Goal: Task Accomplishment & Management: Use online tool/utility

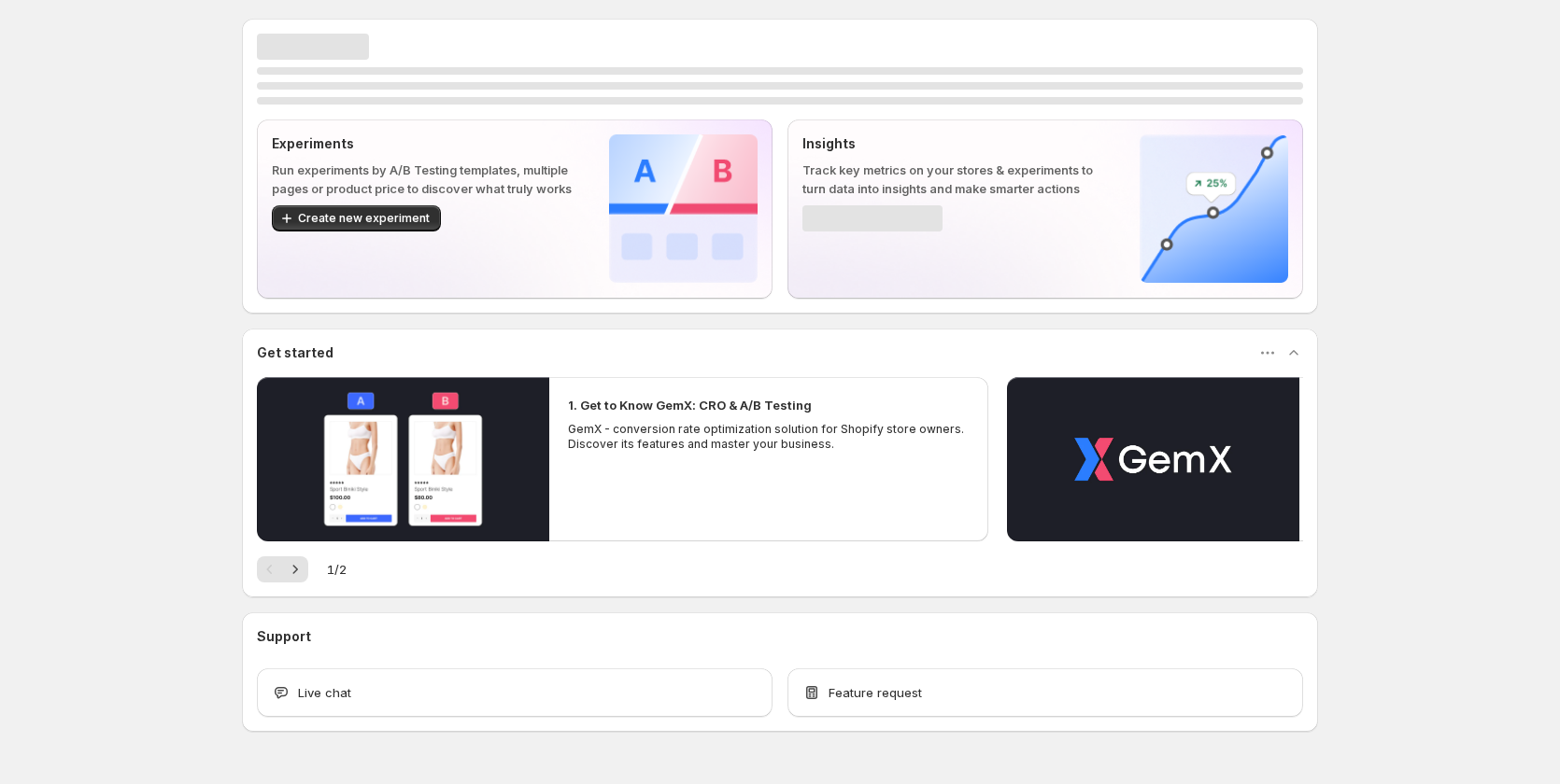
scroll to position [48, 0]
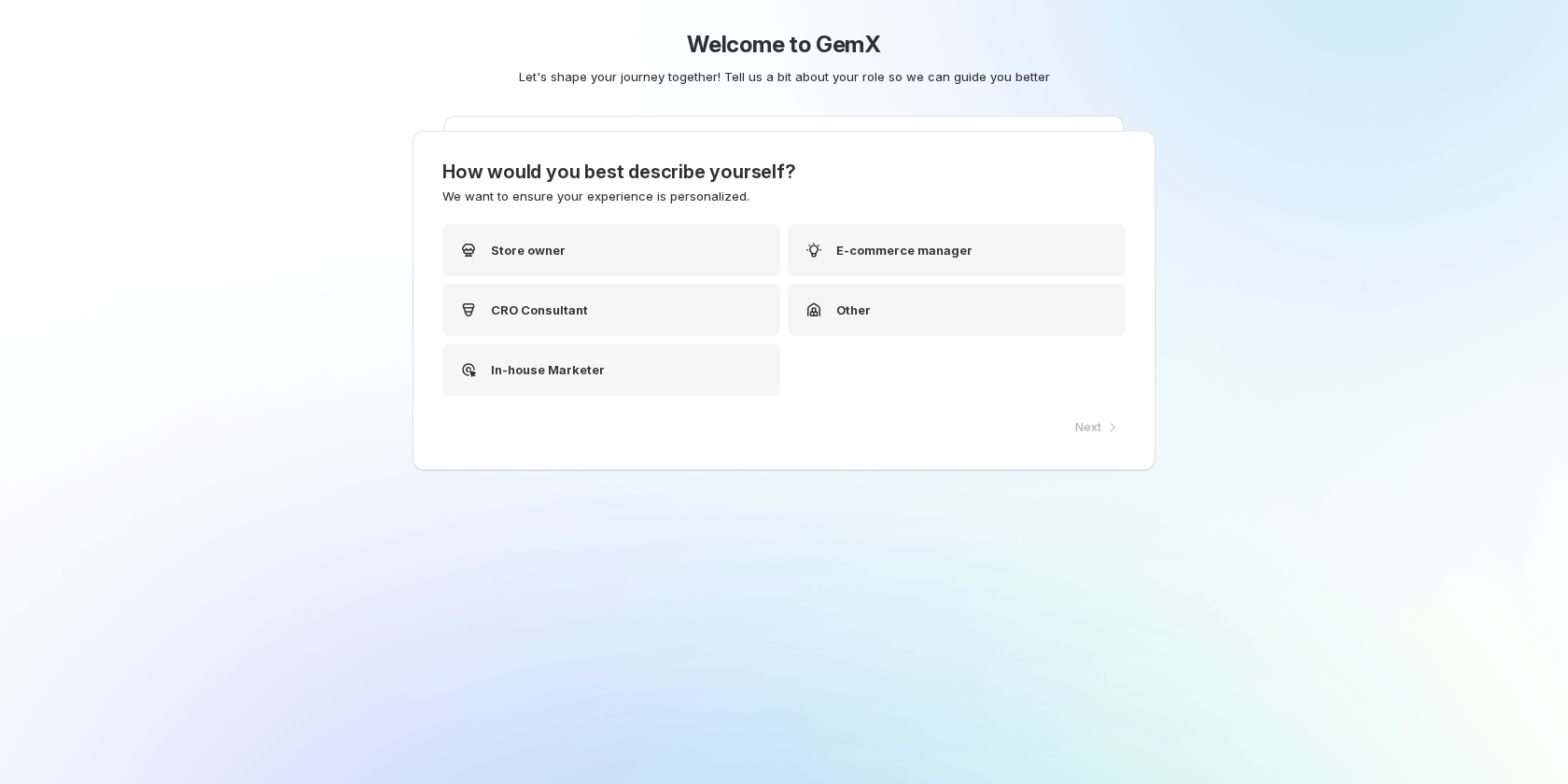
click at [1068, 431] on div "Next" at bounding box center [1094, 427] width 61 height 26
click at [553, 247] on p "Store owner" at bounding box center [529, 250] width 75 height 19
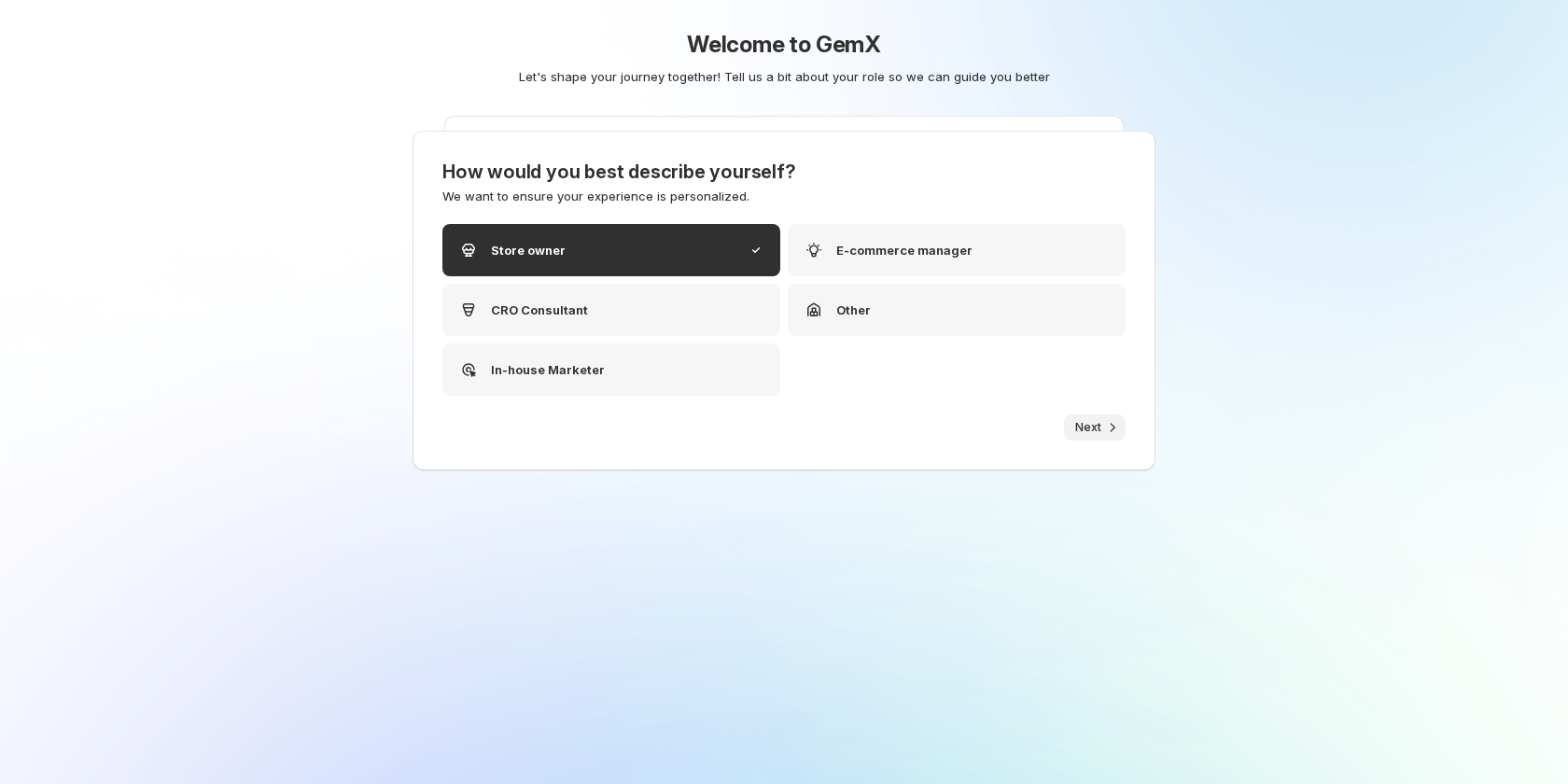
click at [1103, 420] on icon "button" at bounding box center [1112, 427] width 19 height 19
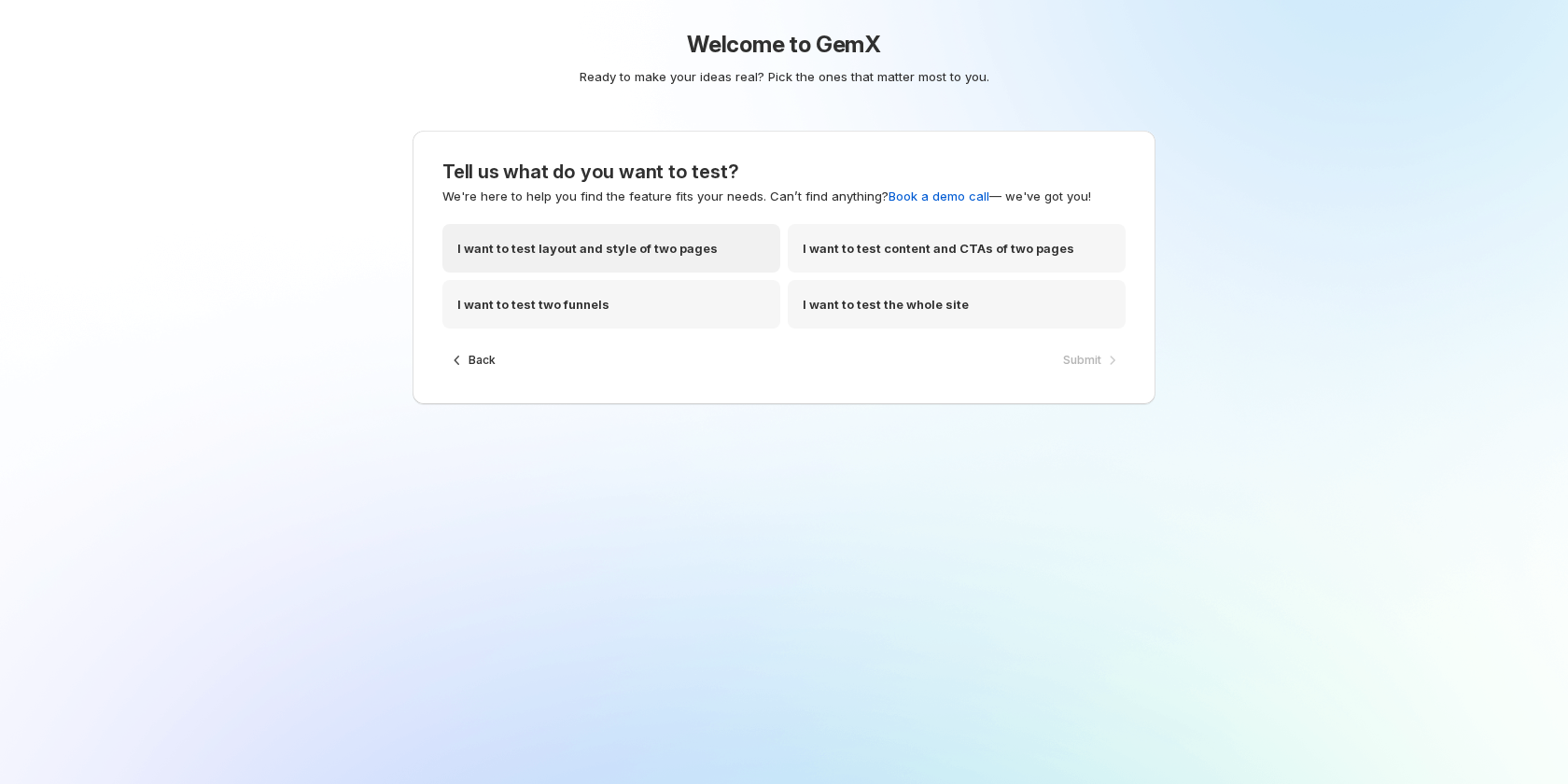
drag, startPoint x: 612, startPoint y: 248, endPoint x: 1103, endPoint y: 313, distance: 495.3
click at [612, 247] on p "I want to test layout and style of two pages" at bounding box center [587, 248] width 260 height 19
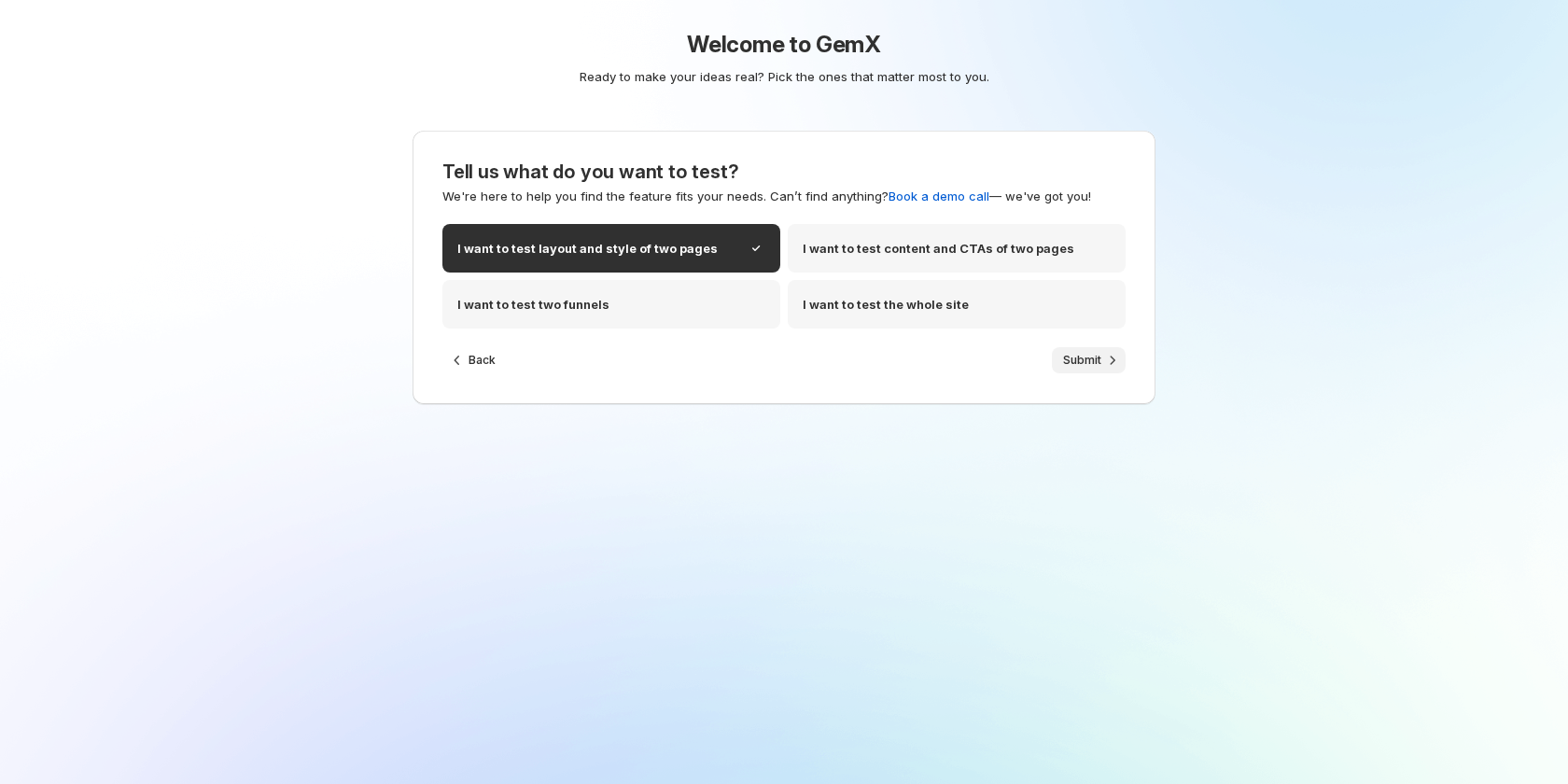
click at [1070, 360] on span "Submit" at bounding box center [1083, 360] width 39 height 15
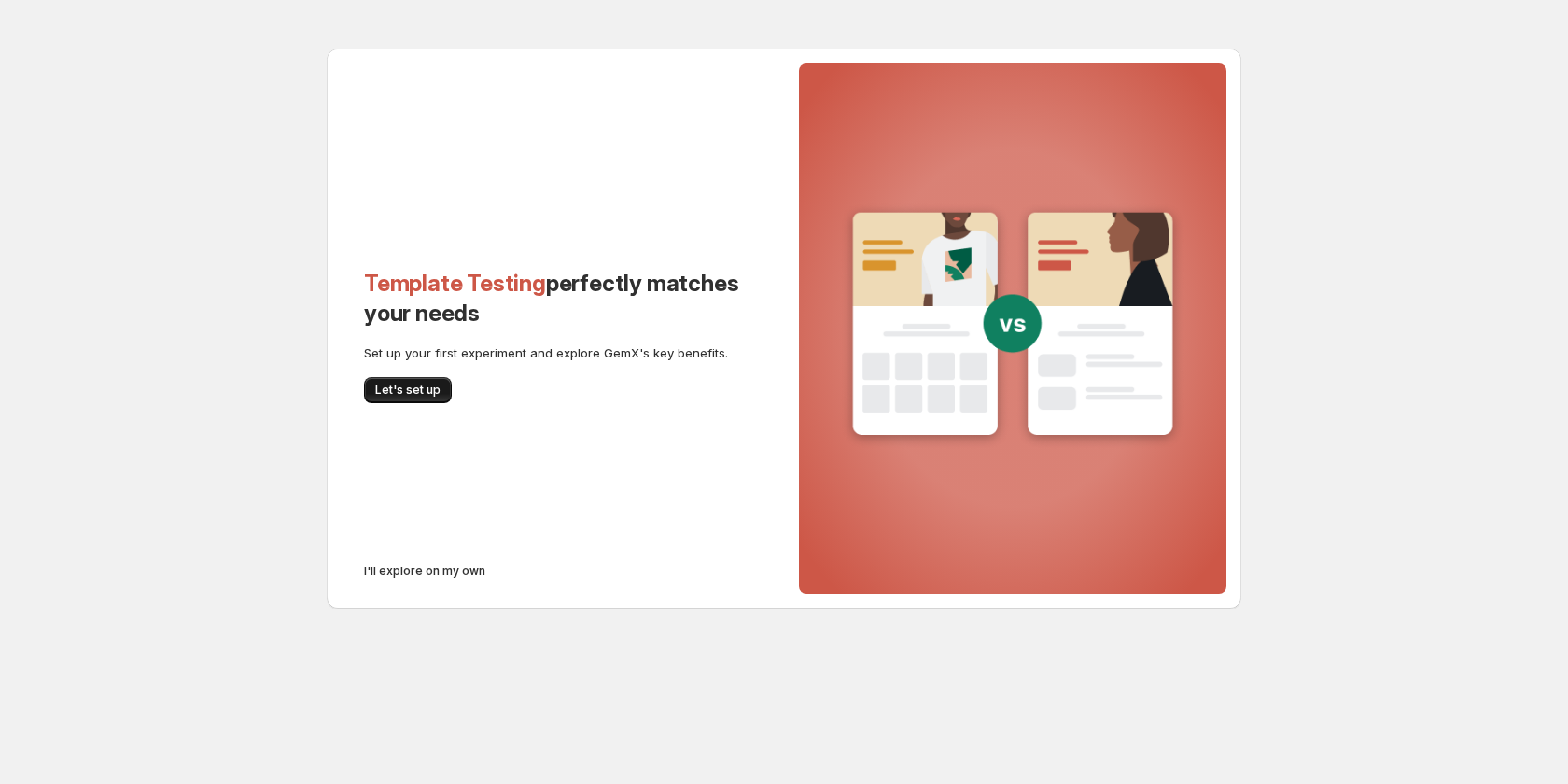
click at [399, 387] on span "Let's set up" at bounding box center [408, 390] width 65 height 15
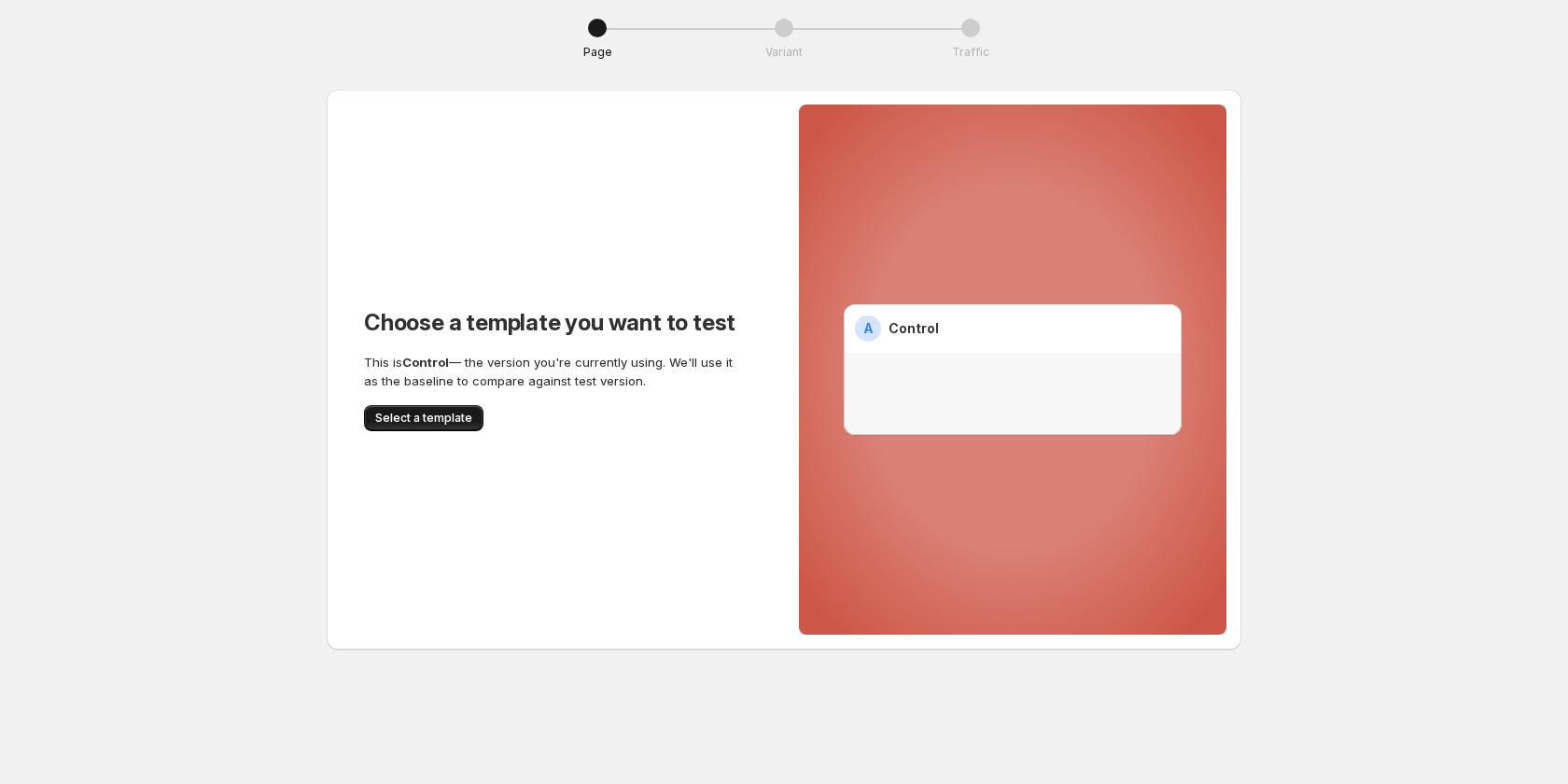
click at [468, 417] on span "Select a template" at bounding box center [424, 417] width 97 height 15
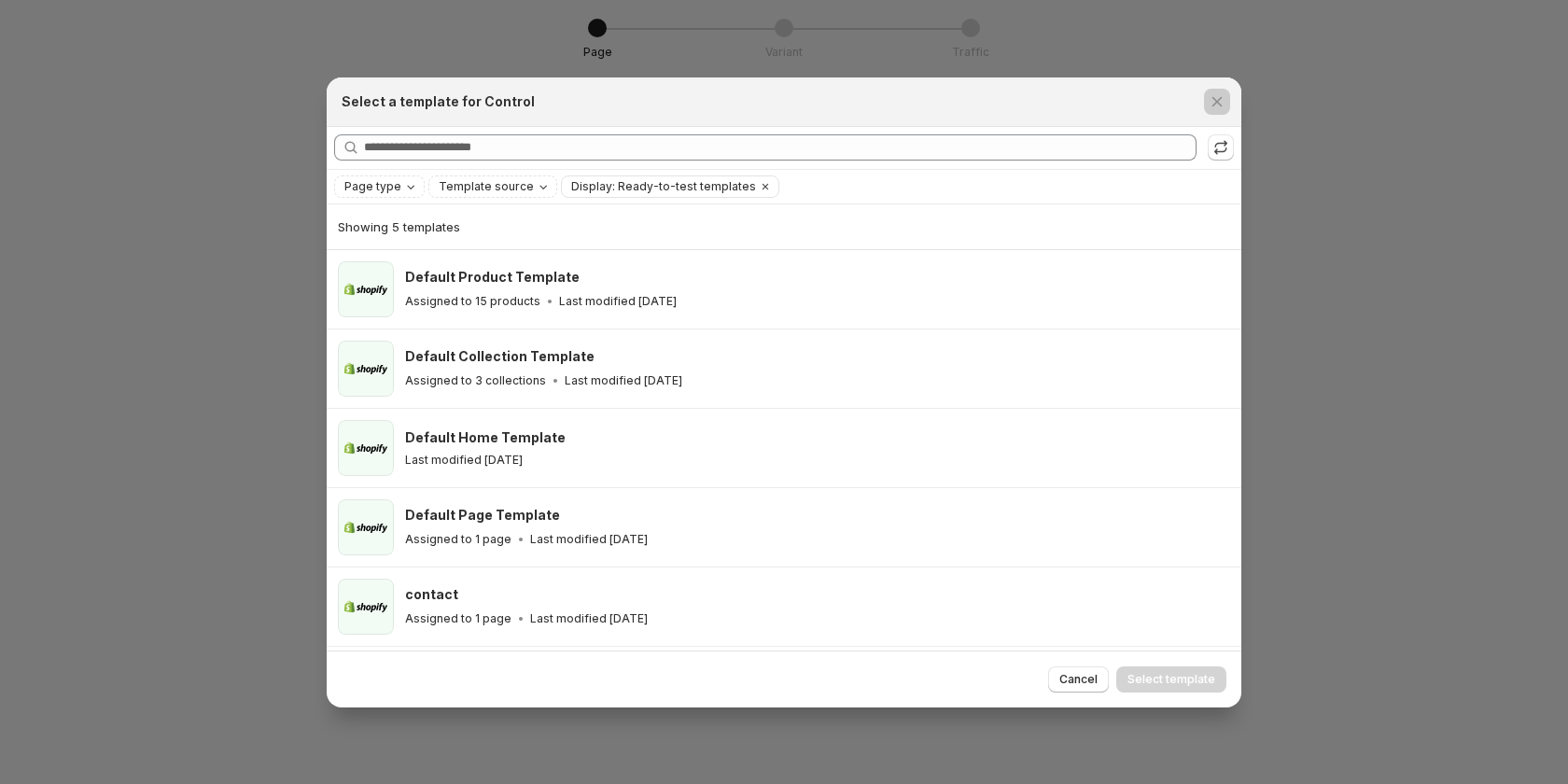
click at [116, 484] on div at bounding box center [784, 392] width 1568 height 784
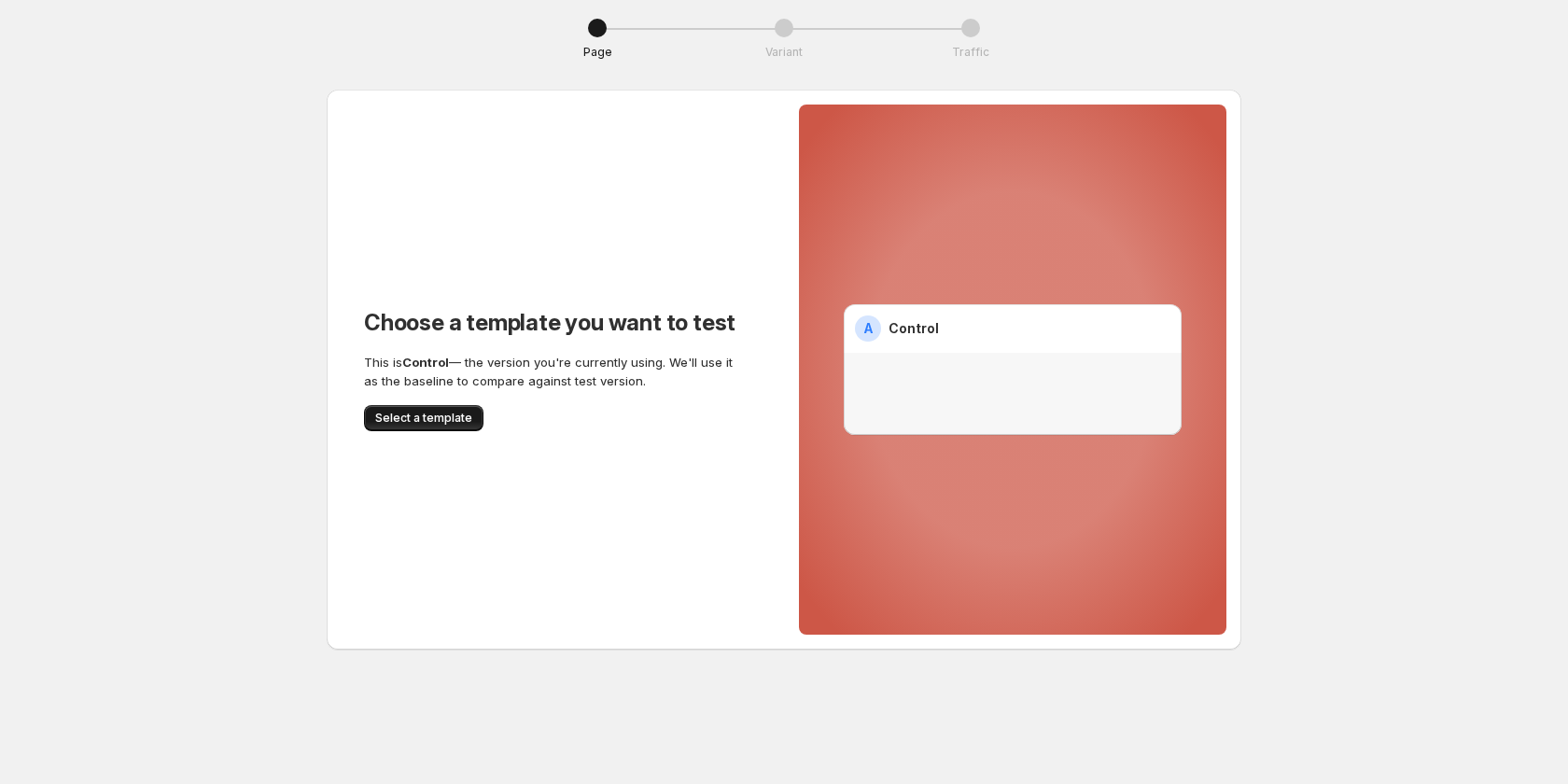
click at [441, 423] on span "Select a template" at bounding box center [424, 417] width 97 height 15
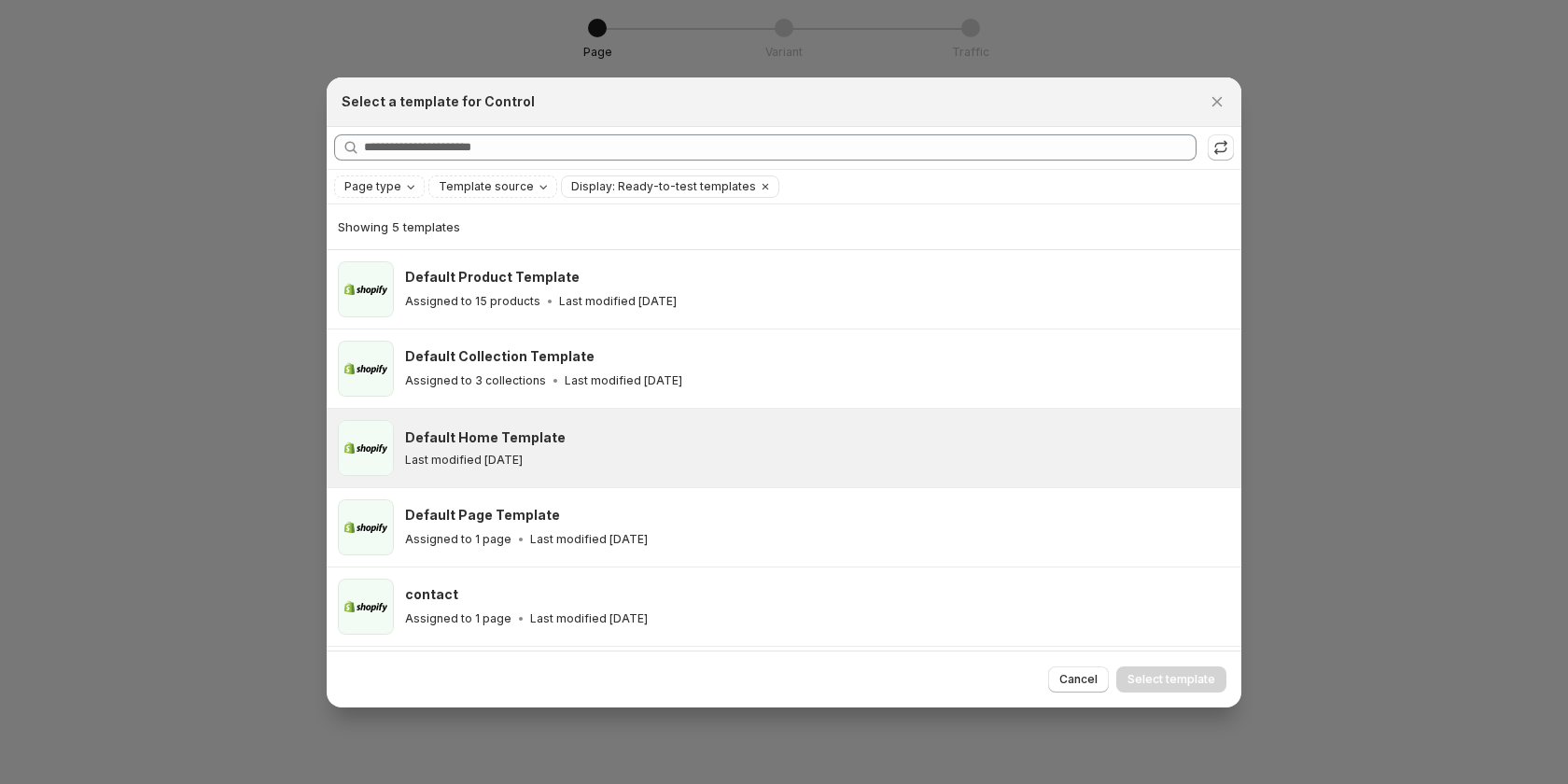
click at [606, 476] on div "Default Home Template Last modified 13 days ago" at bounding box center [818, 448] width 826 height 56
click at [1194, 674] on span "Select template" at bounding box center [1172, 679] width 88 height 15
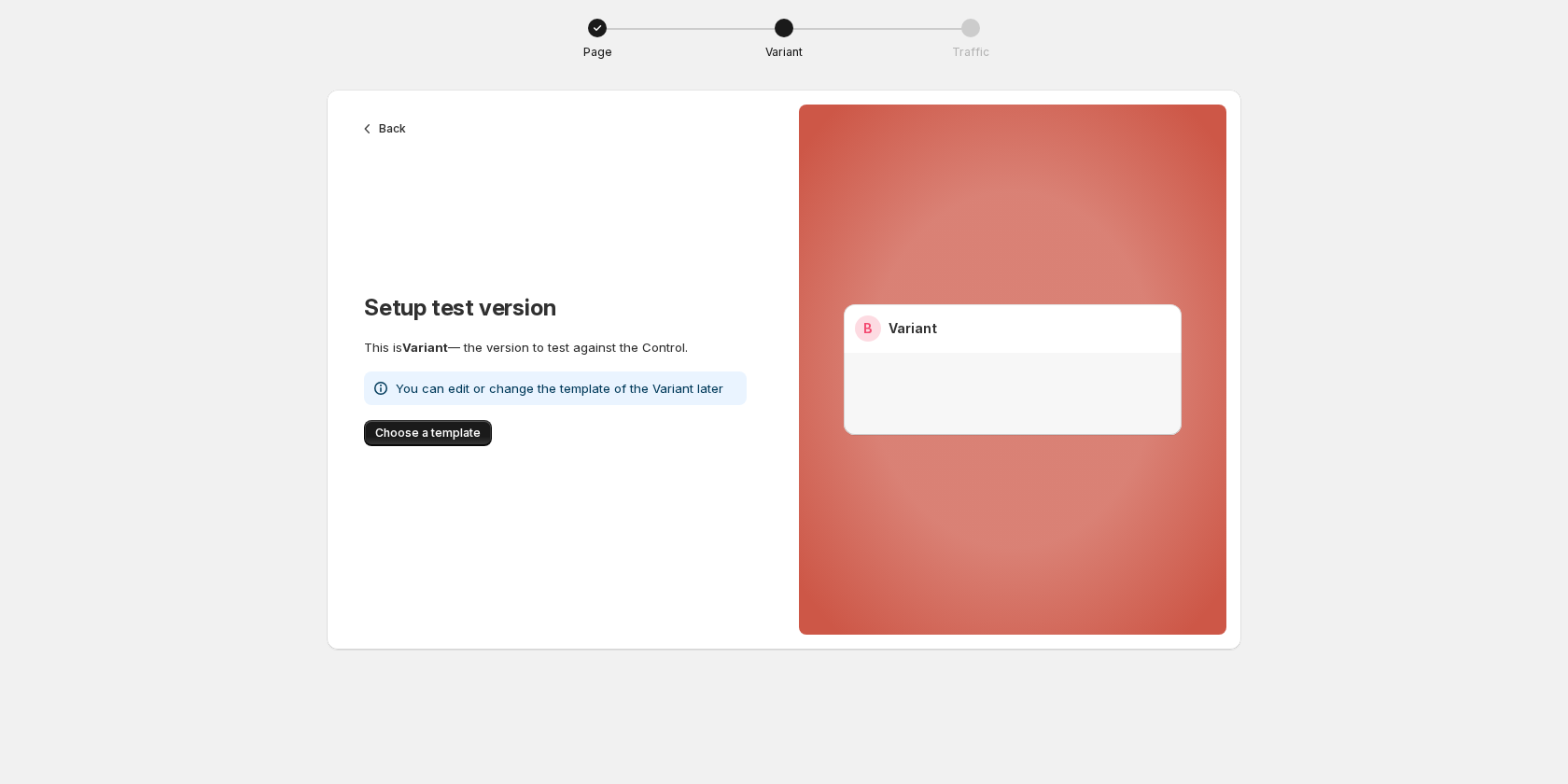
click at [429, 440] on span "Choose a template" at bounding box center [428, 433] width 106 height 15
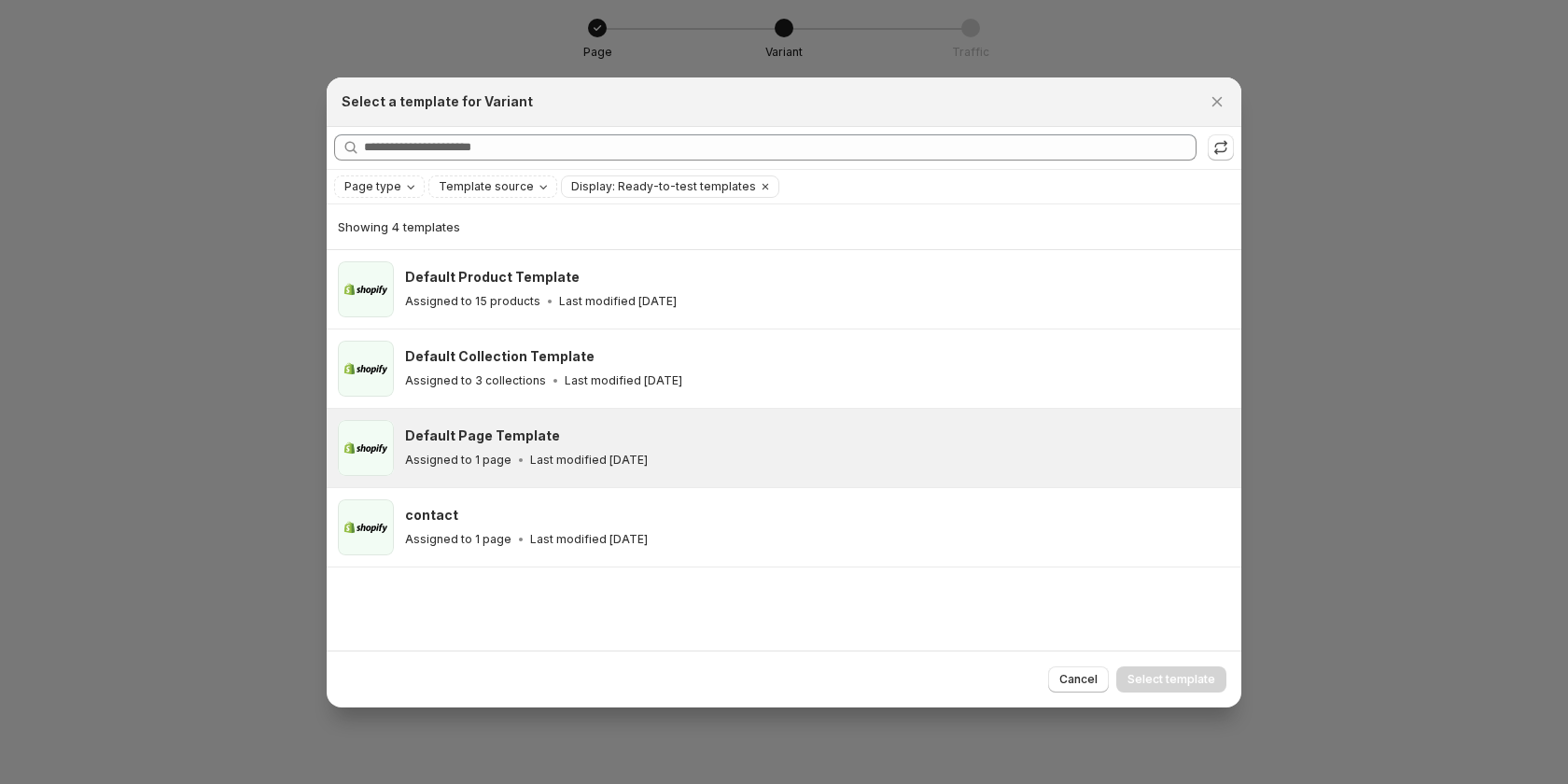
click at [660, 451] on div "Assigned to 1 page Last modified 13 days ago" at bounding box center [815, 460] width 820 height 19
click at [1183, 667] on button "Select template" at bounding box center [1171, 679] width 110 height 26
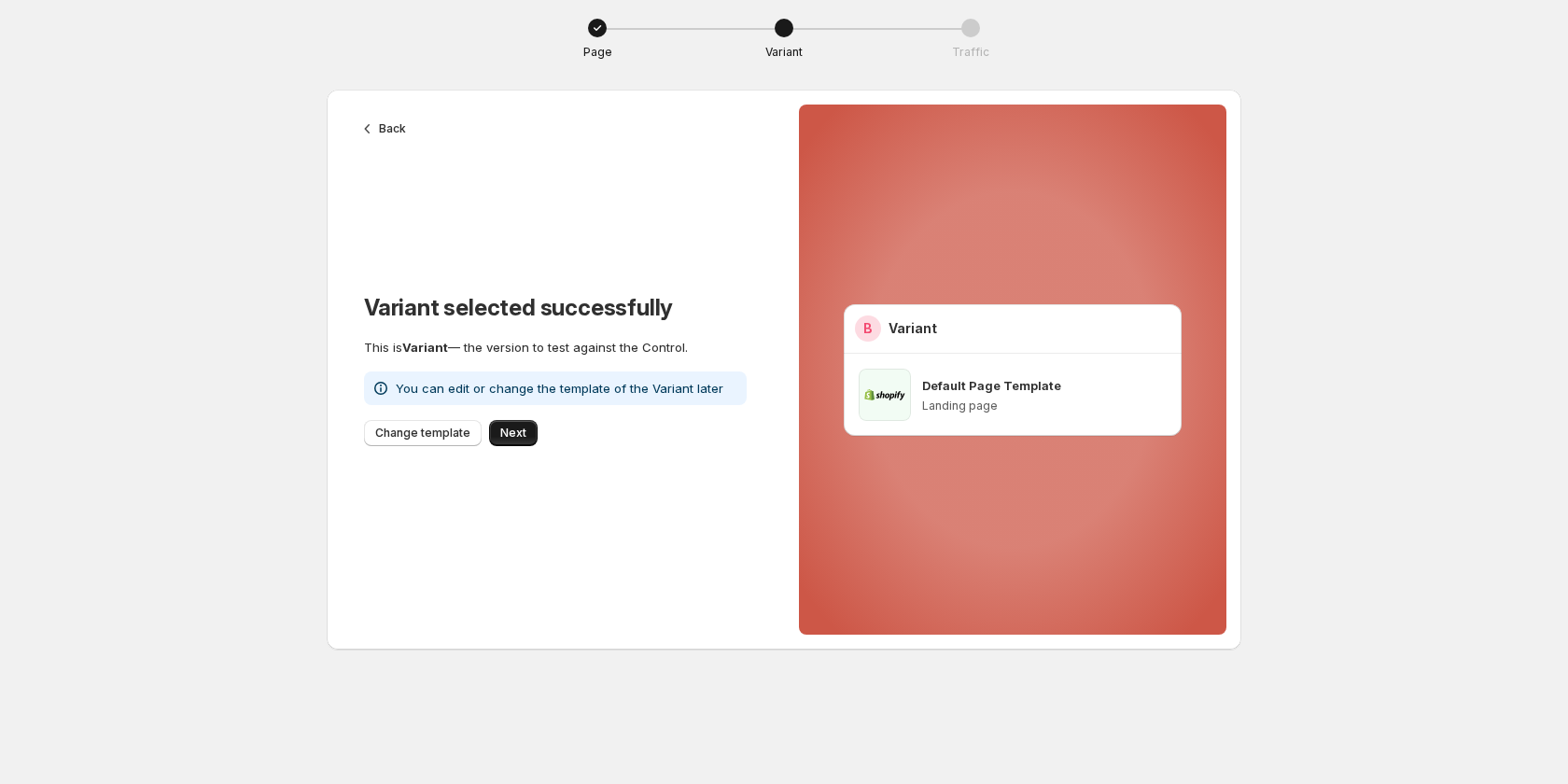
click at [516, 428] on span "Next" at bounding box center [513, 433] width 26 height 15
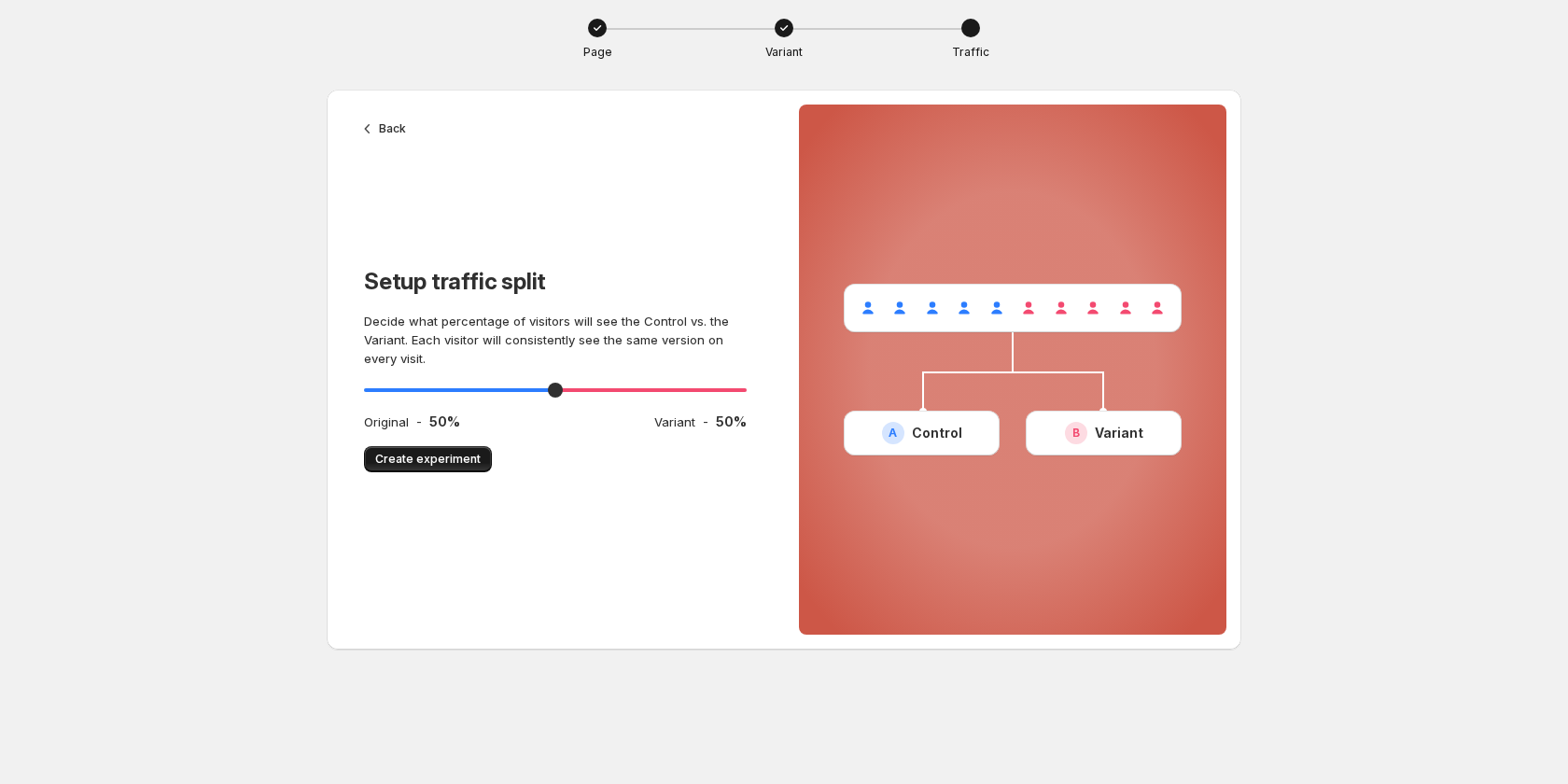
click at [417, 464] on span "Create experiment" at bounding box center [428, 459] width 106 height 15
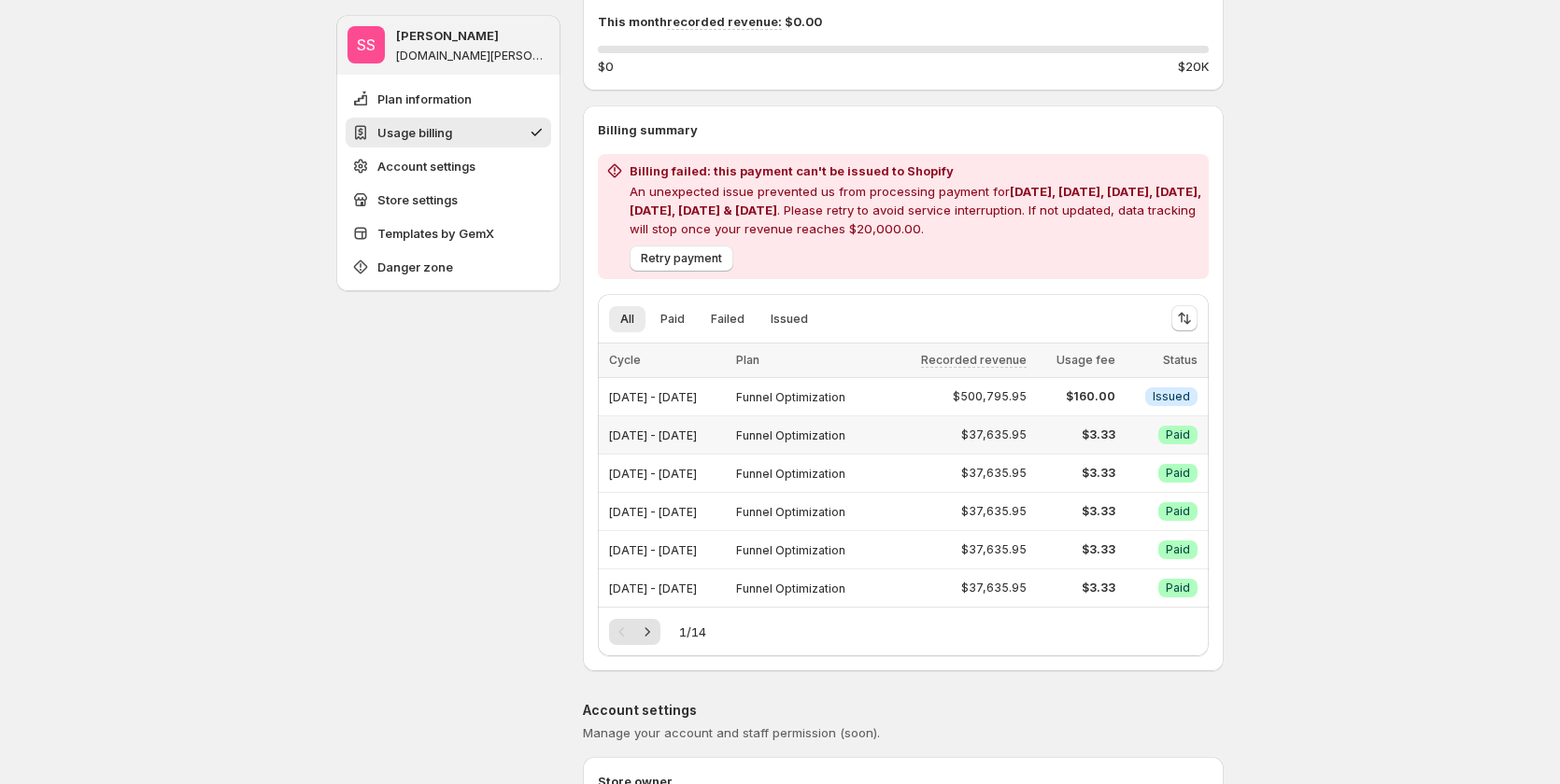
scroll to position [374, 0]
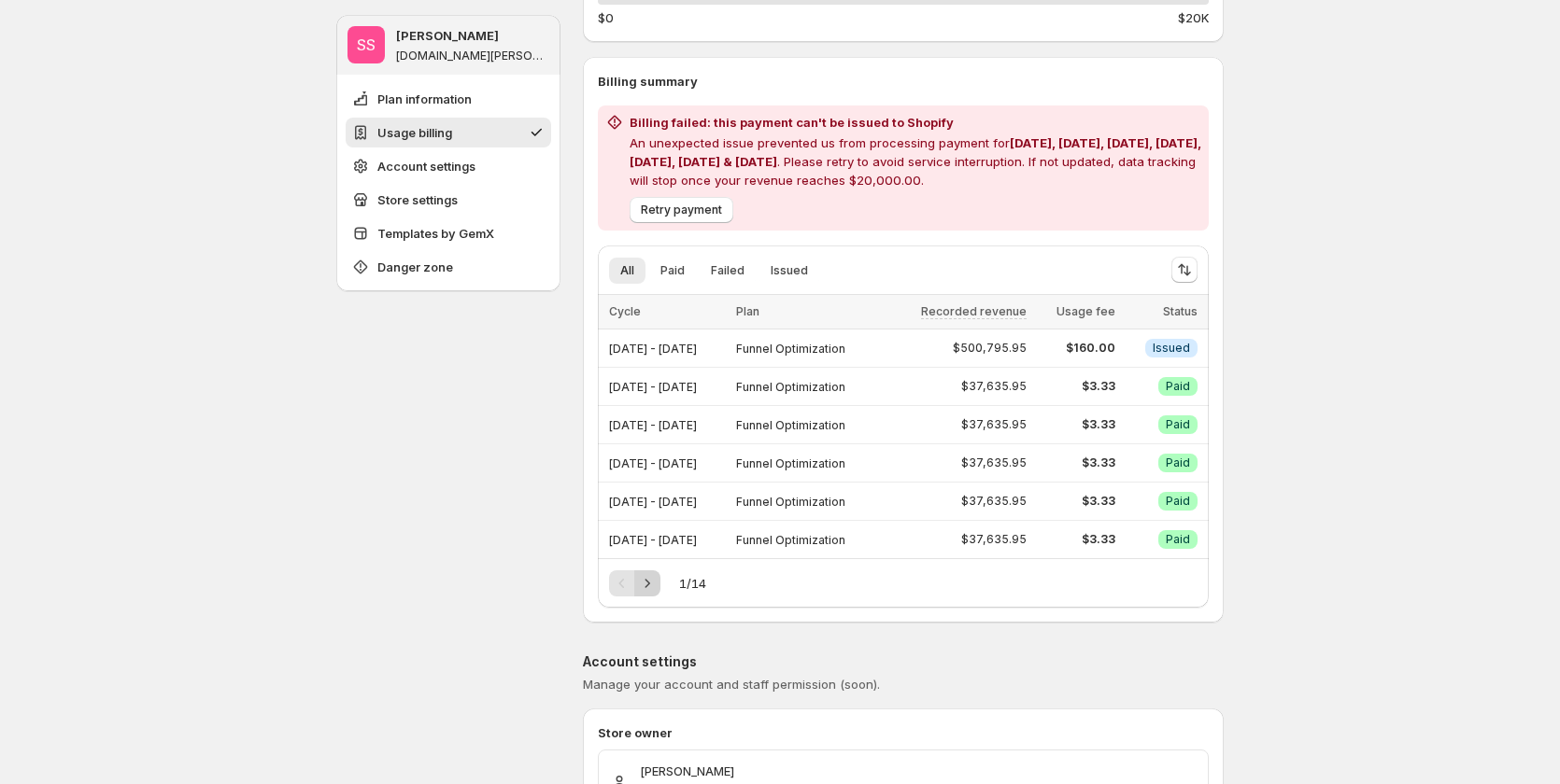
click at [651, 584] on icon "Next" at bounding box center [647, 583] width 19 height 19
click at [651, 584] on div "Pagination" at bounding box center [647, 583] width 26 height 26
click at [651, 584] on icon "Next" at bounding box center [647, 583] width 19 height 19
click at [615, 584] on button "Previous" at bounding box center [622, 583] width 26 height 26
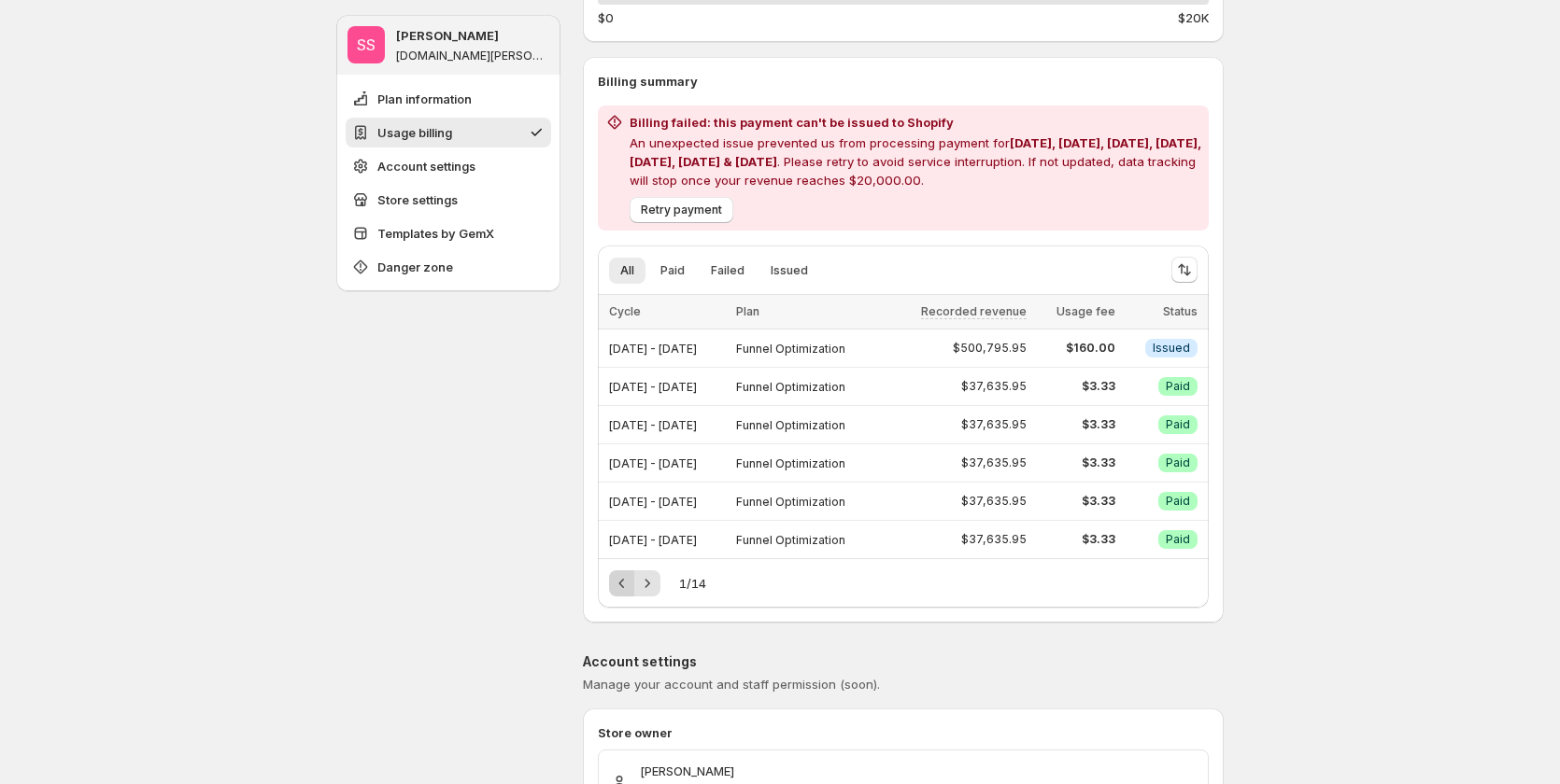
click at [615, 584] on div "Pagination" at bounding box center [622, 583] width 26 height 26
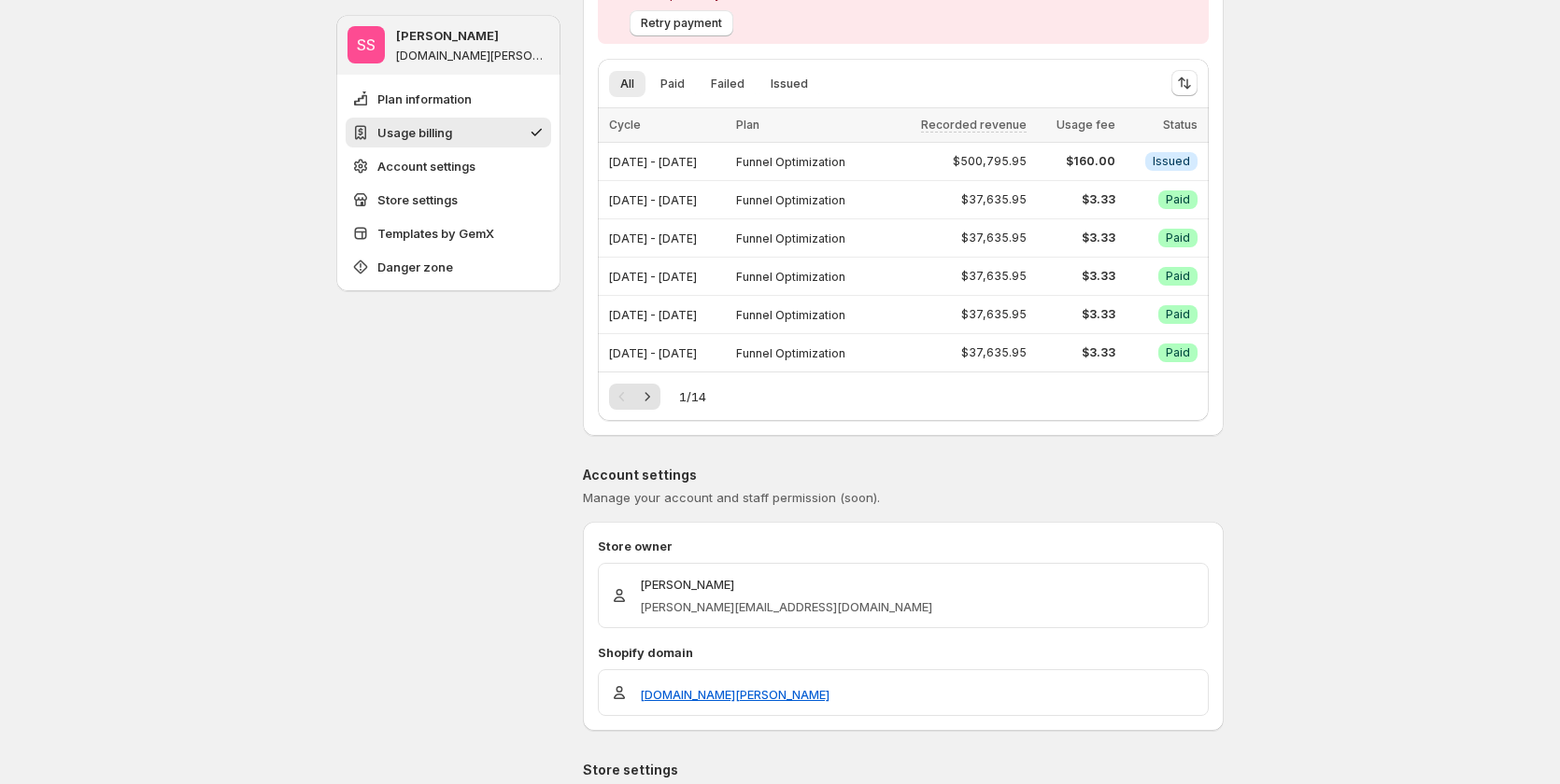
scroll to position [187, 0]
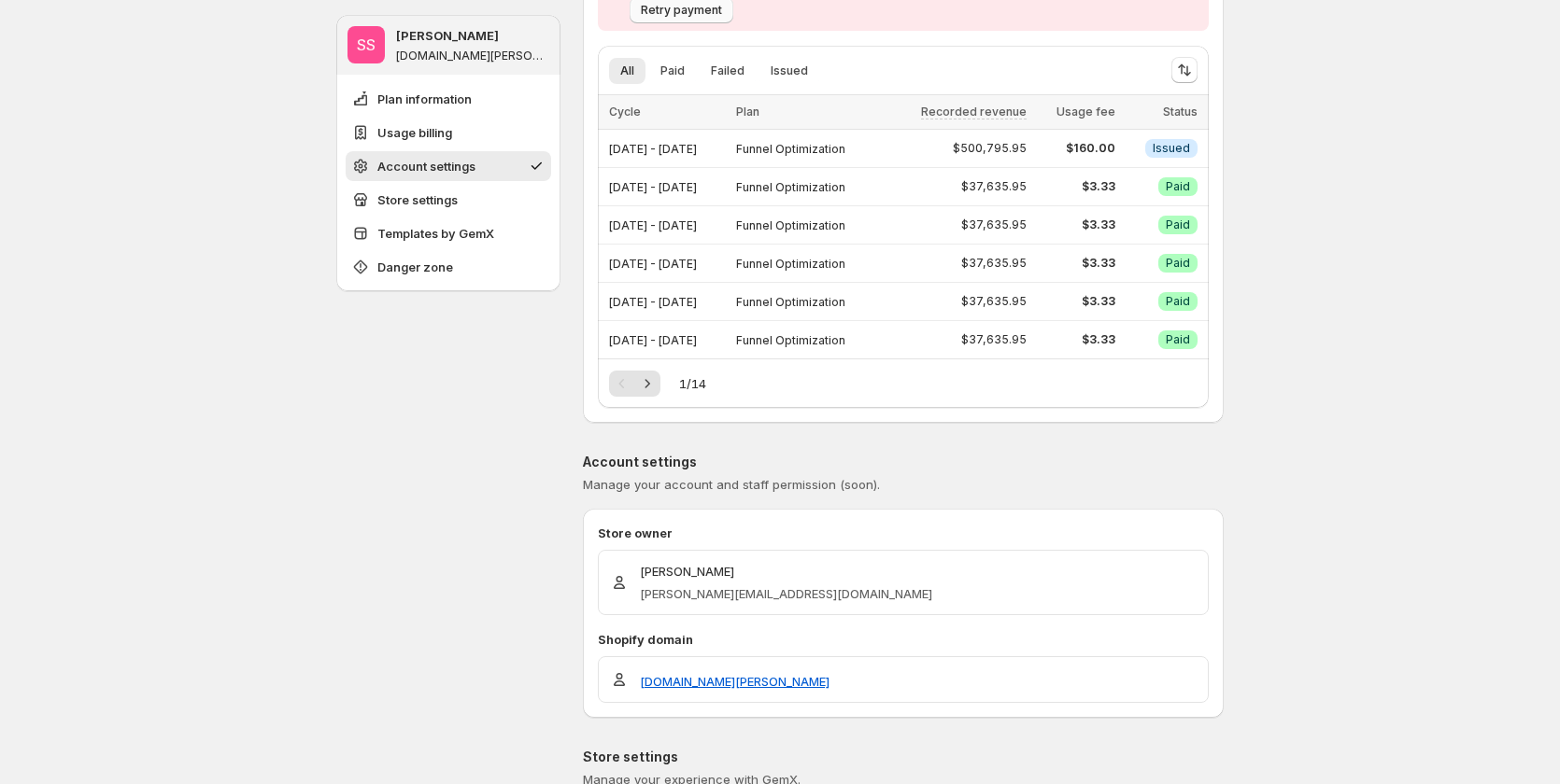
scroll to position [561, 0]
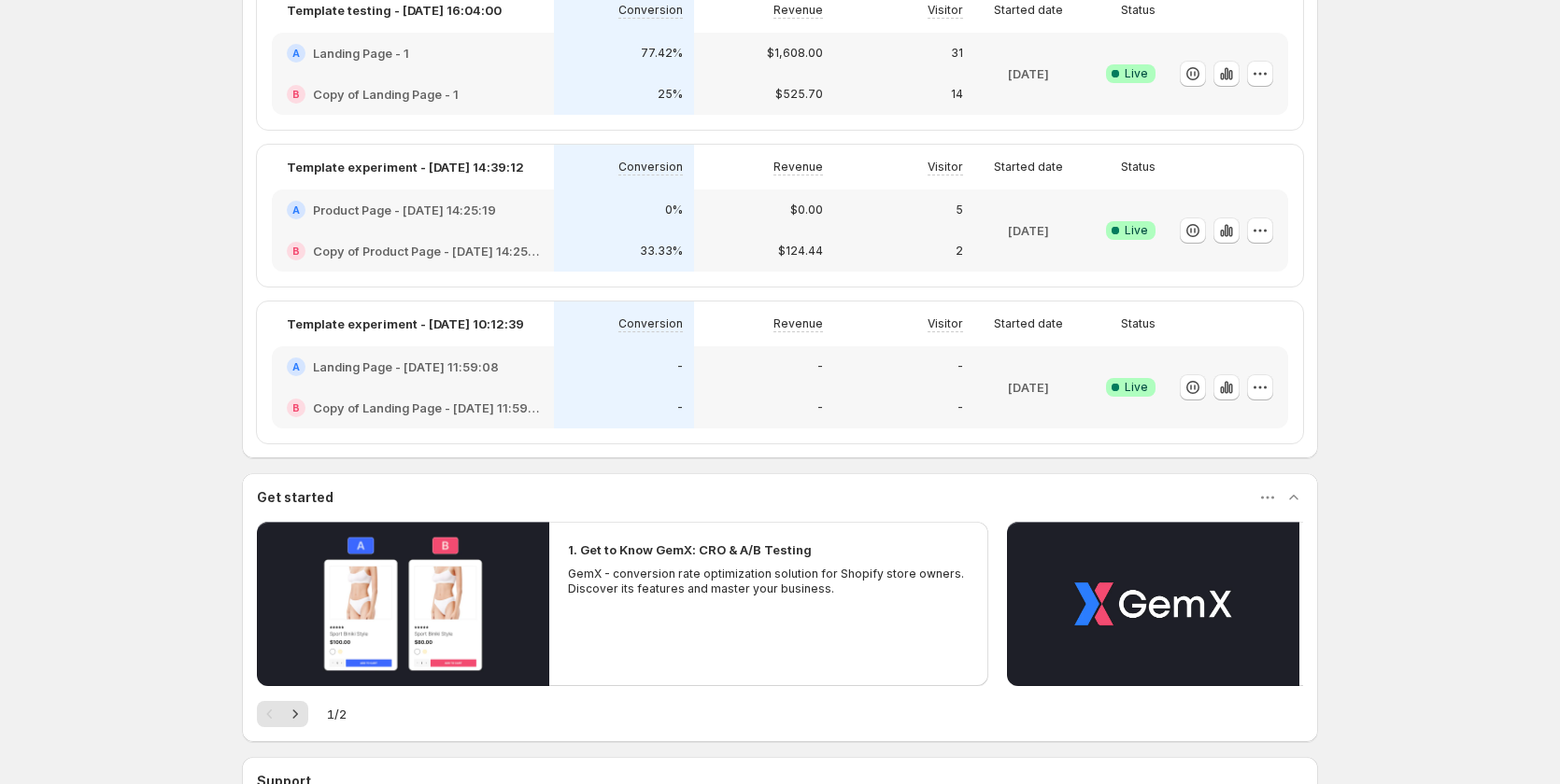
scroll to position [628, 0]
